Goal: Task Accomplishment & Management: Complete application form

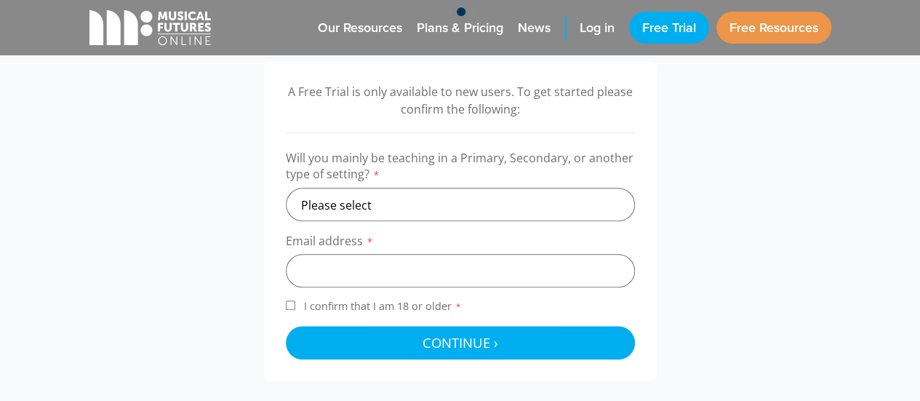
scroll to position [480, 0]
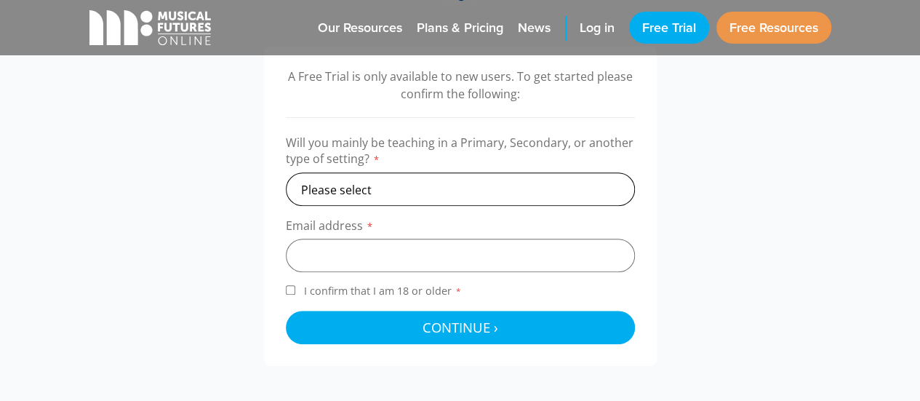
click at [342, 174] on select "Please select Primary Secondary Other" at bounding box center [460, 188] width 349 height 33
select select "primary"
click at [286, 172] on select "Please select Primary Secondary Other" at bounding box center [460, 188] width 349 height 33
click at [369, 260] on input "email" at bounding box center [460, 255] width 349 height 33
type input "sombylaku@gmail.com"
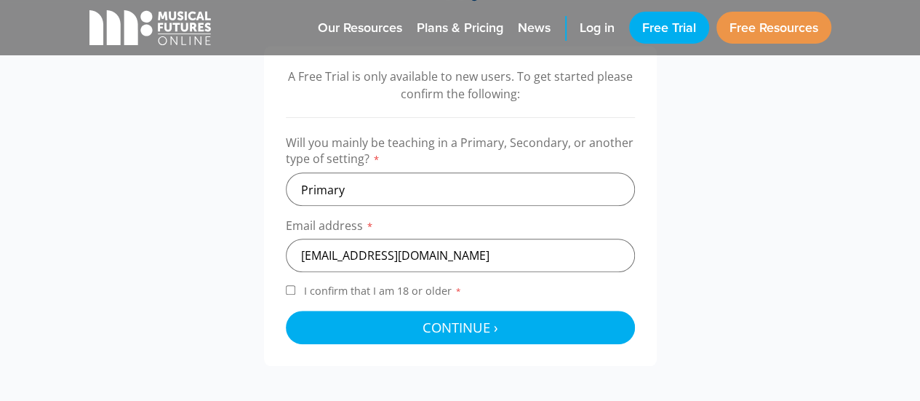
click at [288, 292] on input "I confirm that I am 18 or older *" at bounding box center [290, 289] width 9 height 9
checkbox input "true"
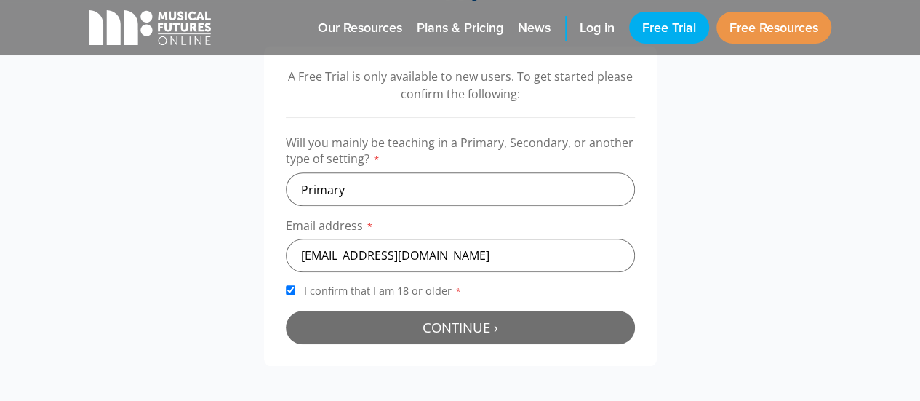
click at [454, 330] on span "Continue ›" at bounding box center [460, 327] width 76 height 18
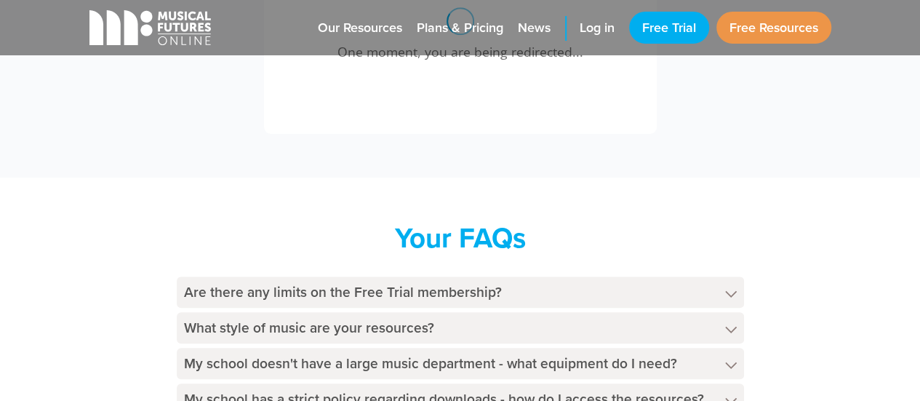
scroll to position [615, 0]
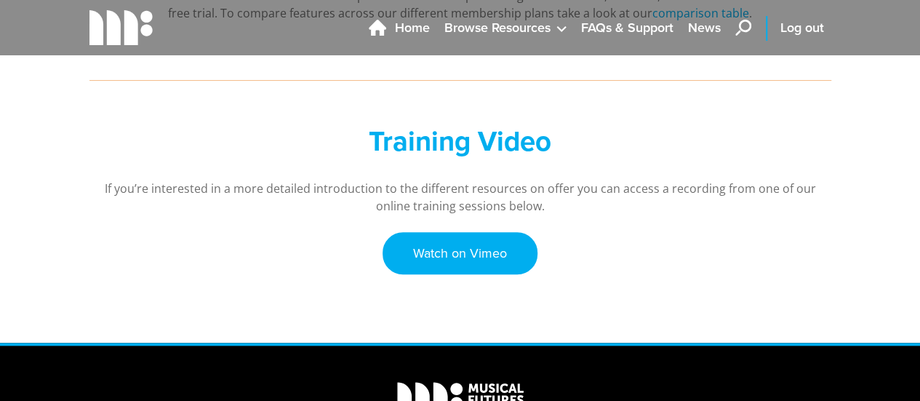
scroll to position [471, 0]
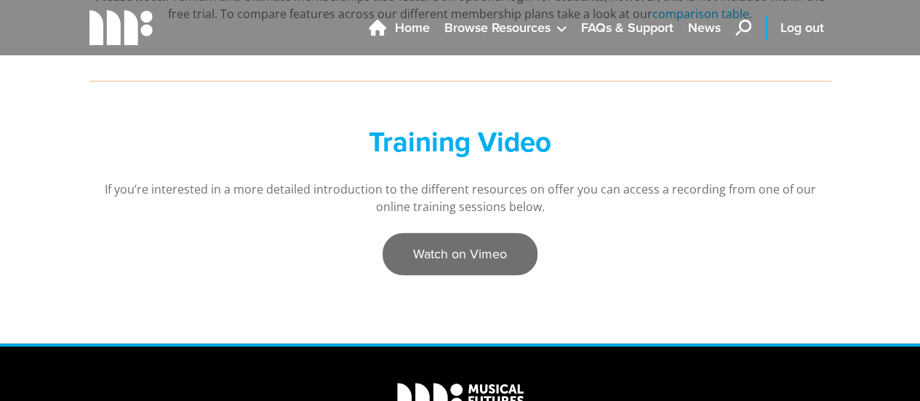
click at [468, 253] on link "Watch on Vimeo" at bounding box center [459, 254] width 155 height 42
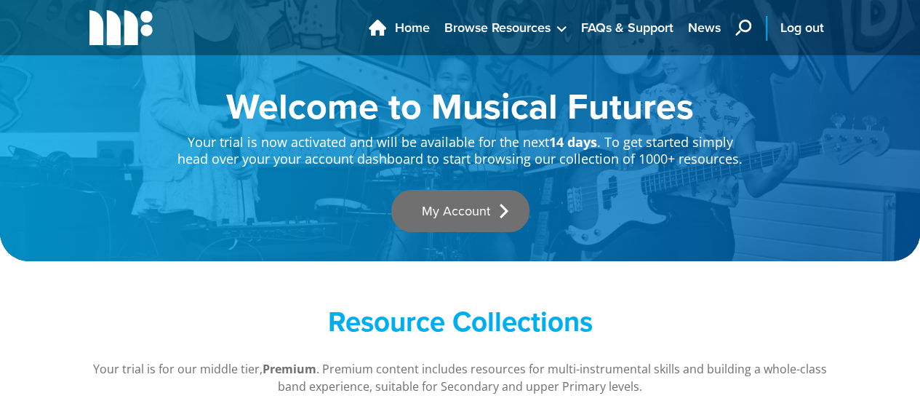
click at [469, 212] on link "My Account" at bounding box center [460, 211] width 138 height 42
